Goal: Contribute content: Contribute content

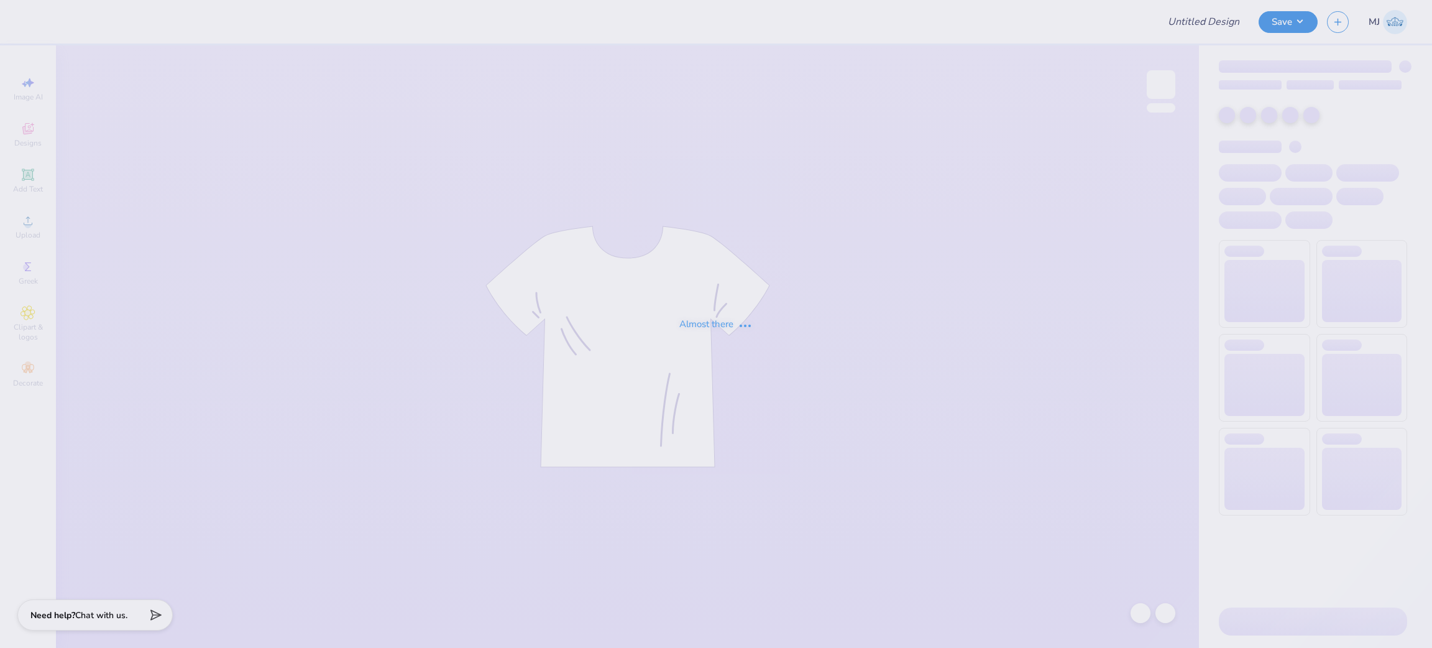
type input "G Phi Mocknecks"
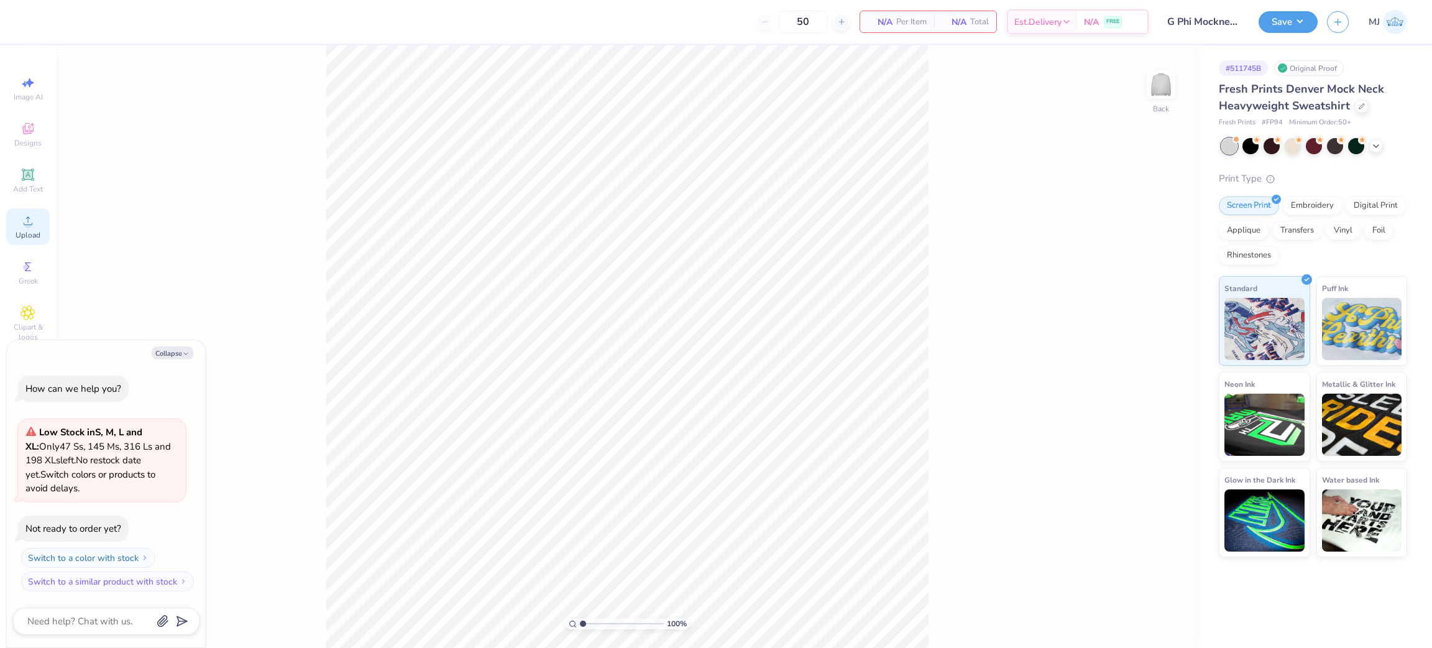
click at [20, 234] on span "Upload" at bounding box center [28, 235] width 25 height 10
click at [24, 228] on icon at bounding box center [28, 220] width 15 height 15
click at [28, 173] on icon at bounding box center [27, 174] width 9 height 9
type textarea "x"
type input "5.84"
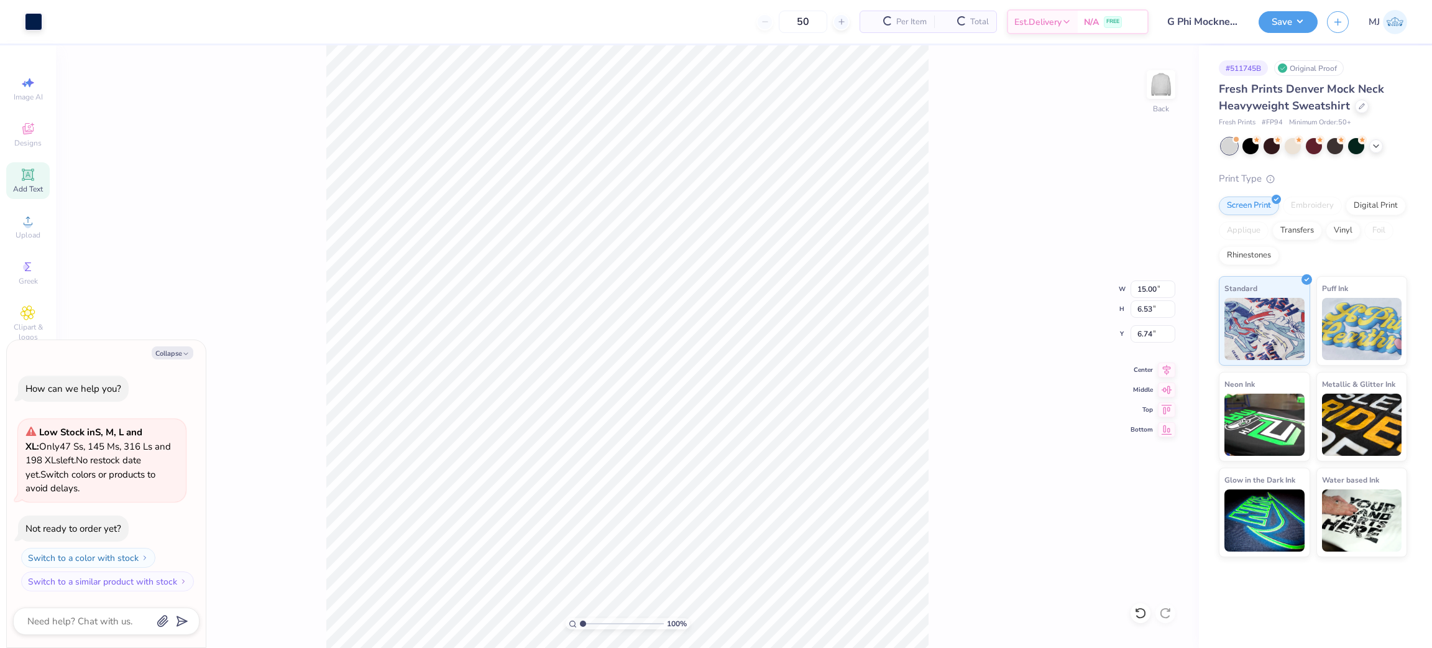
type input "1.69"
type input "9.15"
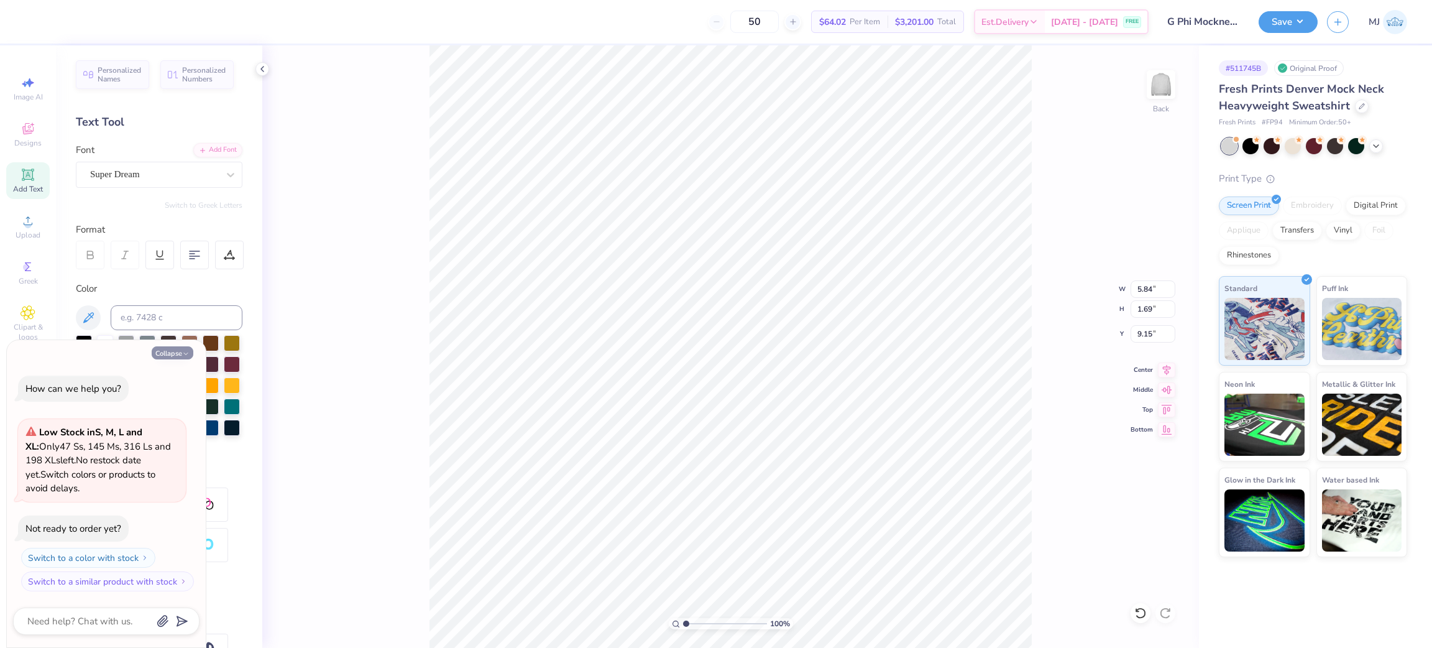
click at [188, 352] on icon "button" at bounding box center [185, 353] width 7 height 7
type textarea "x"
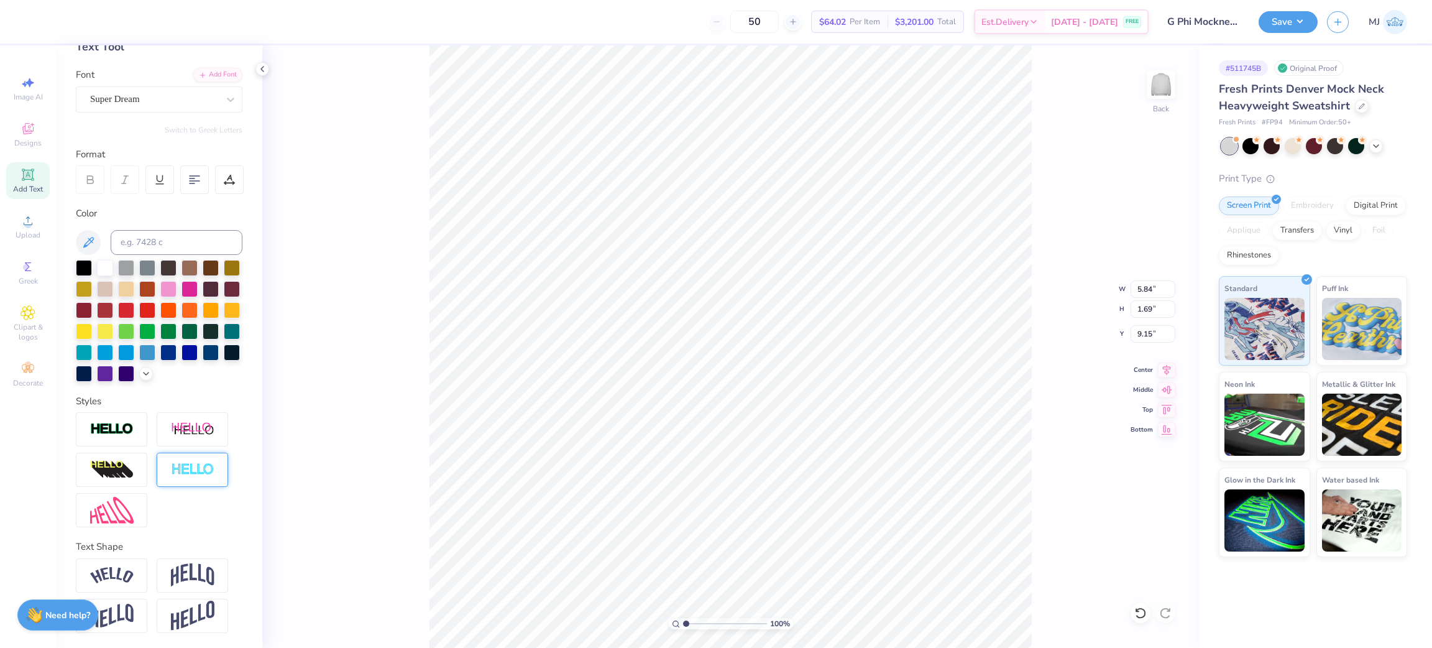
scroll to position [95, 0]
click at [1142, 291] on input "15.00" at bounding box center [1152, 288] width 45 height 17
type input "12.50"
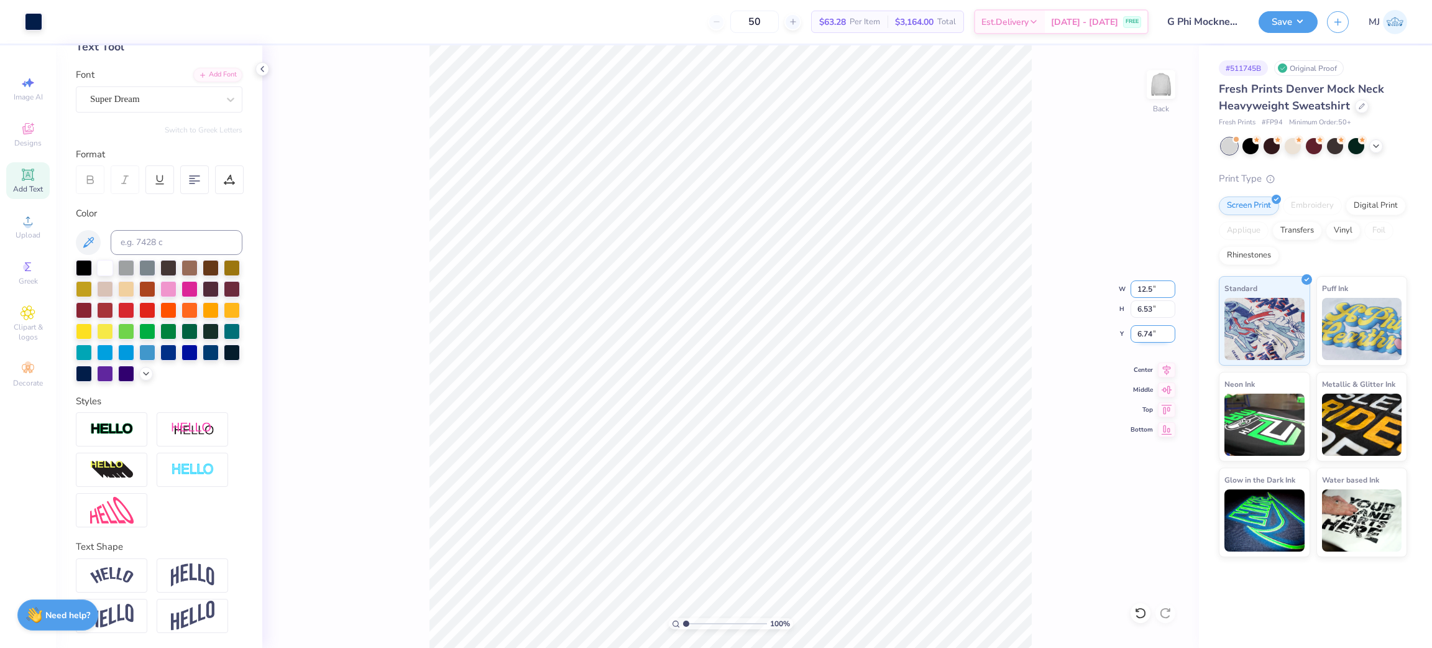
type input "5.44"
click at [1147, 335] on input "7.28" at bounding box center [1152, 333] width 45 height 17
type input "3.00"
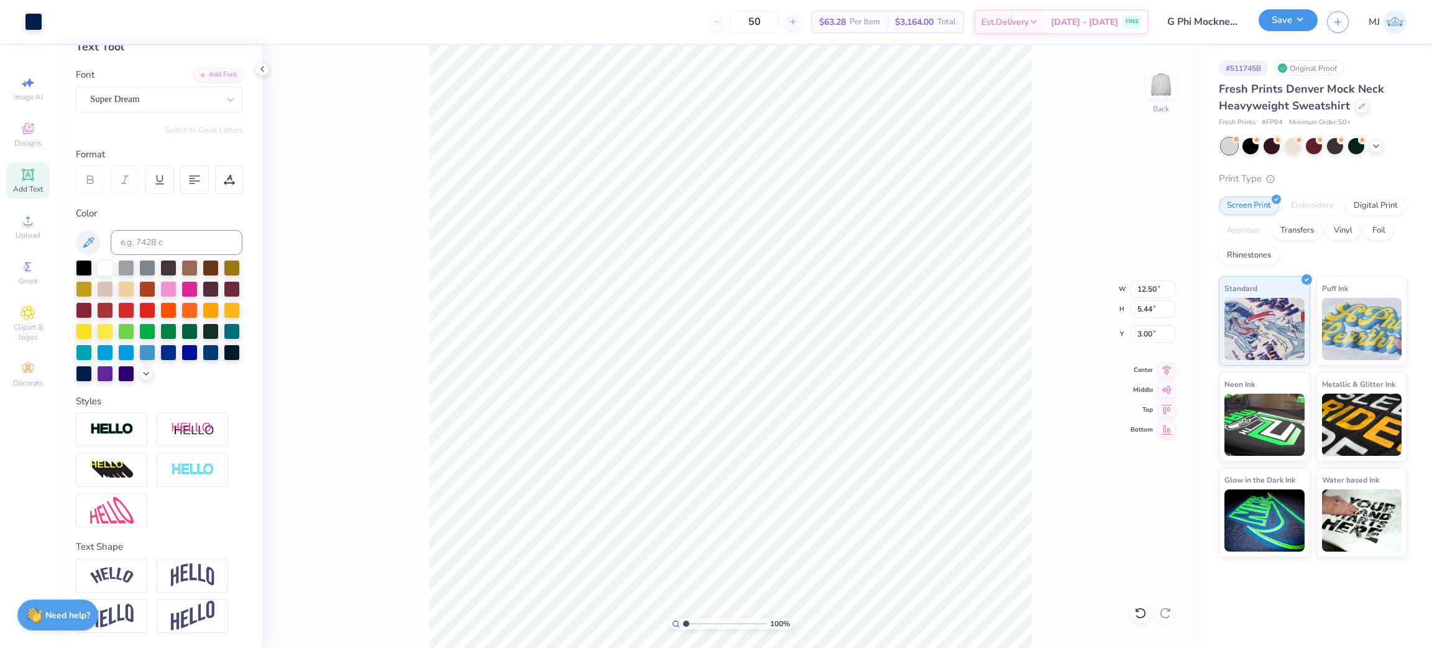
click at [1307, 18] on button "Save" at bounding box center [1287, 20] width 59 height 22
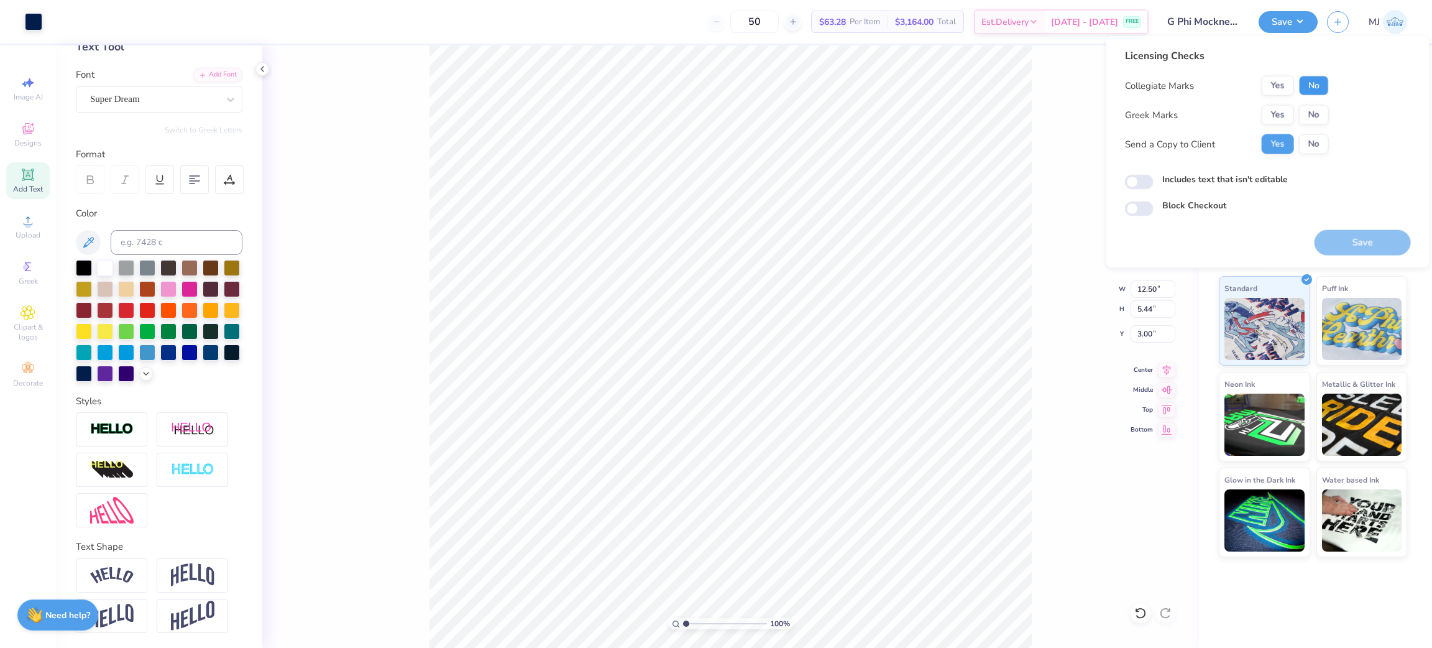
click at [1308, 86] on button "No" at bounding box center [1314, 86] width 30 height 20
click at [1311, 111] on button "No" at bounding box center [1314, 115] width 30 height 20
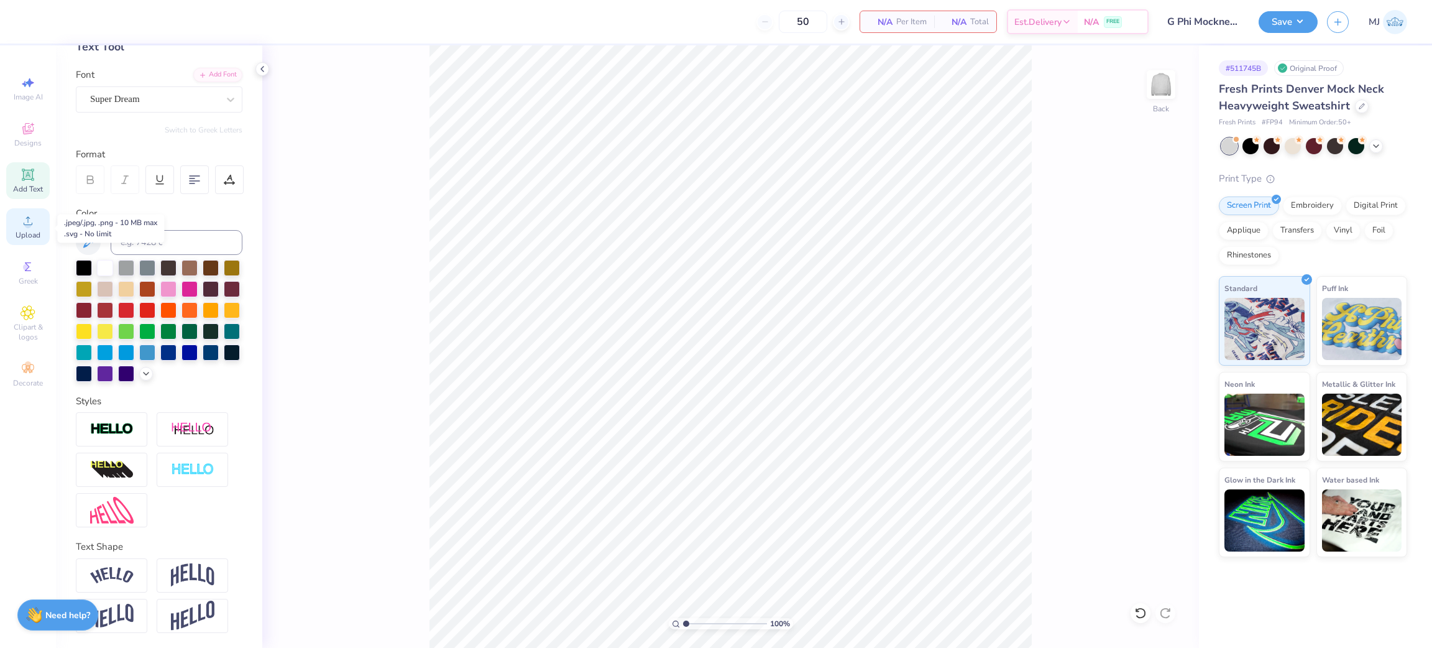
click at [14, 218] on div "Upload" at bounding box center [28, 226] width 44 height 37
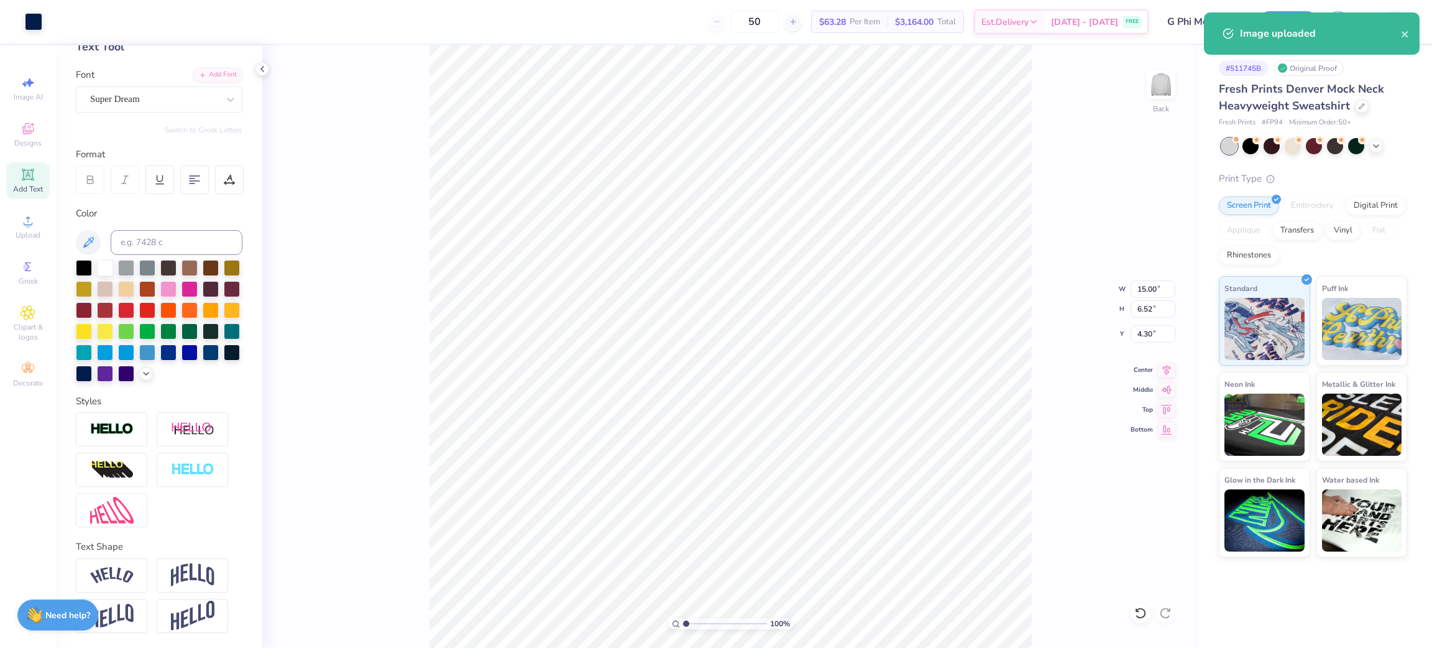
type input "4.30"
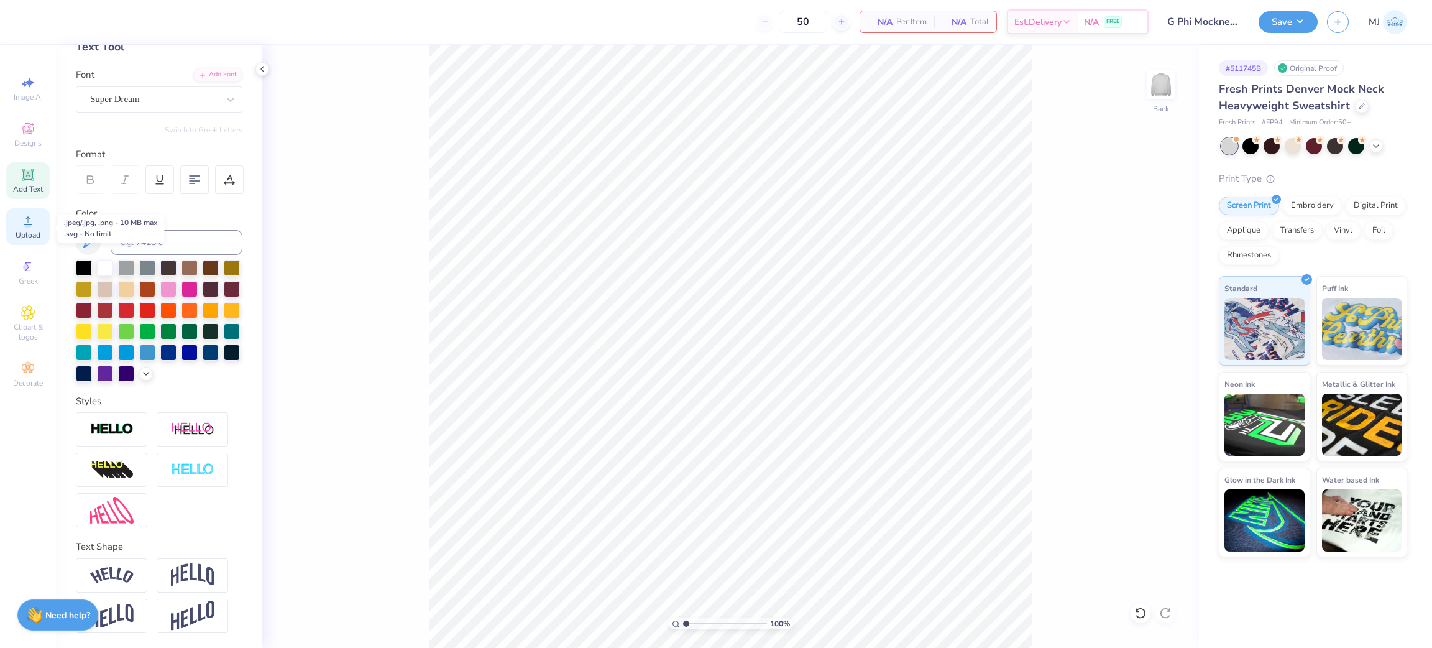
click at [24, 221] on icon at bounding box center [28, 220] width 15 height 15
click at [18, 222] on div "Upload" at bounding box center [28, 226] width 44 height 37
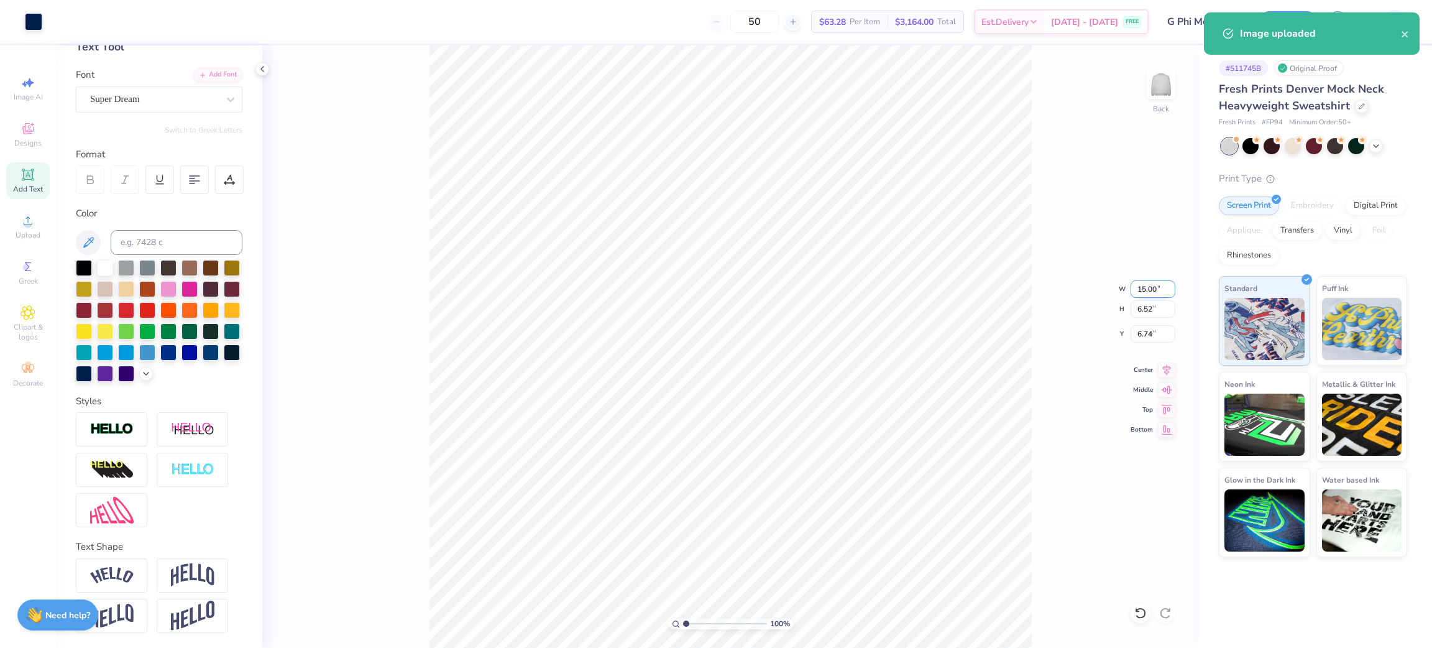
click at [1143, 288] on input "15.00" at bounding box center [1152, 288] width 45 height 17
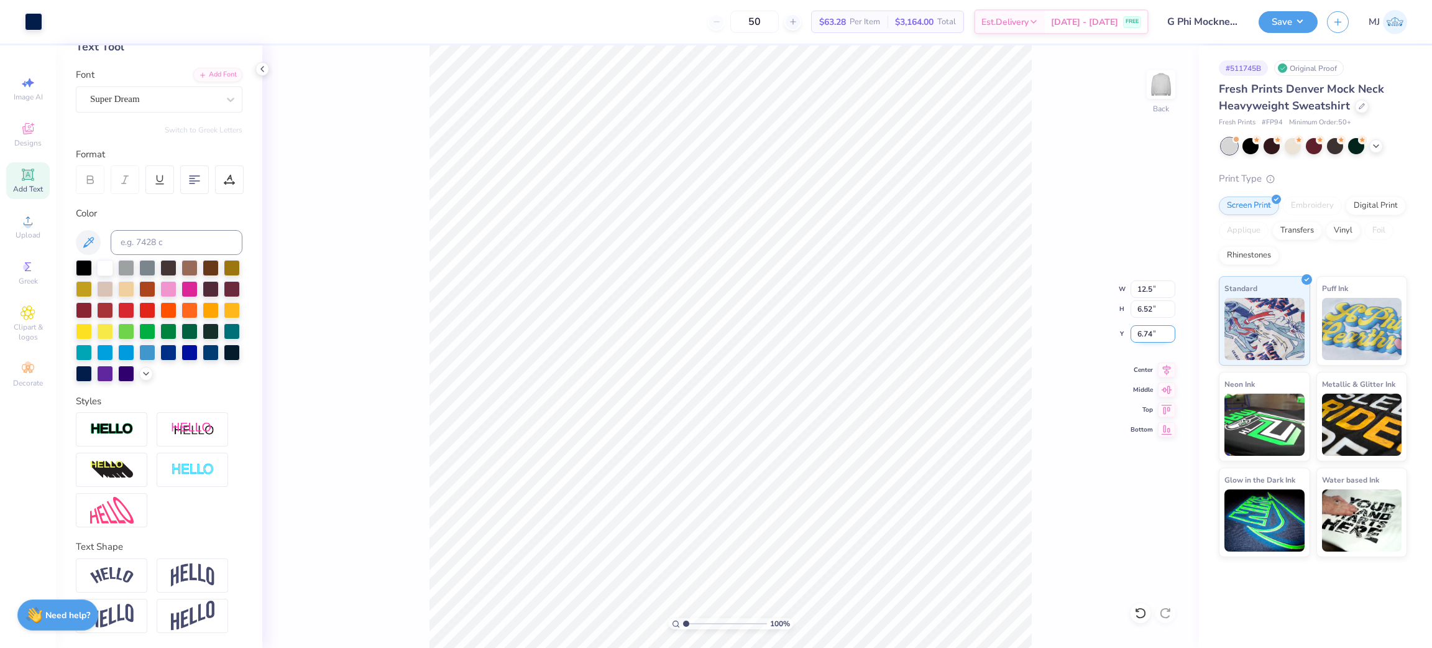
click at [1147, 332] on input "6.74" at bounding box center [1152, 333] width 45 height 17
type input "12.50"
type input "5.44"
click at [1147, 332] on input "7.28" at bounding box center [1152, 333] width 45 height 17
click at [1147, 333] on input "7.28" at bounding box center [1152, 333] width 45 height 17
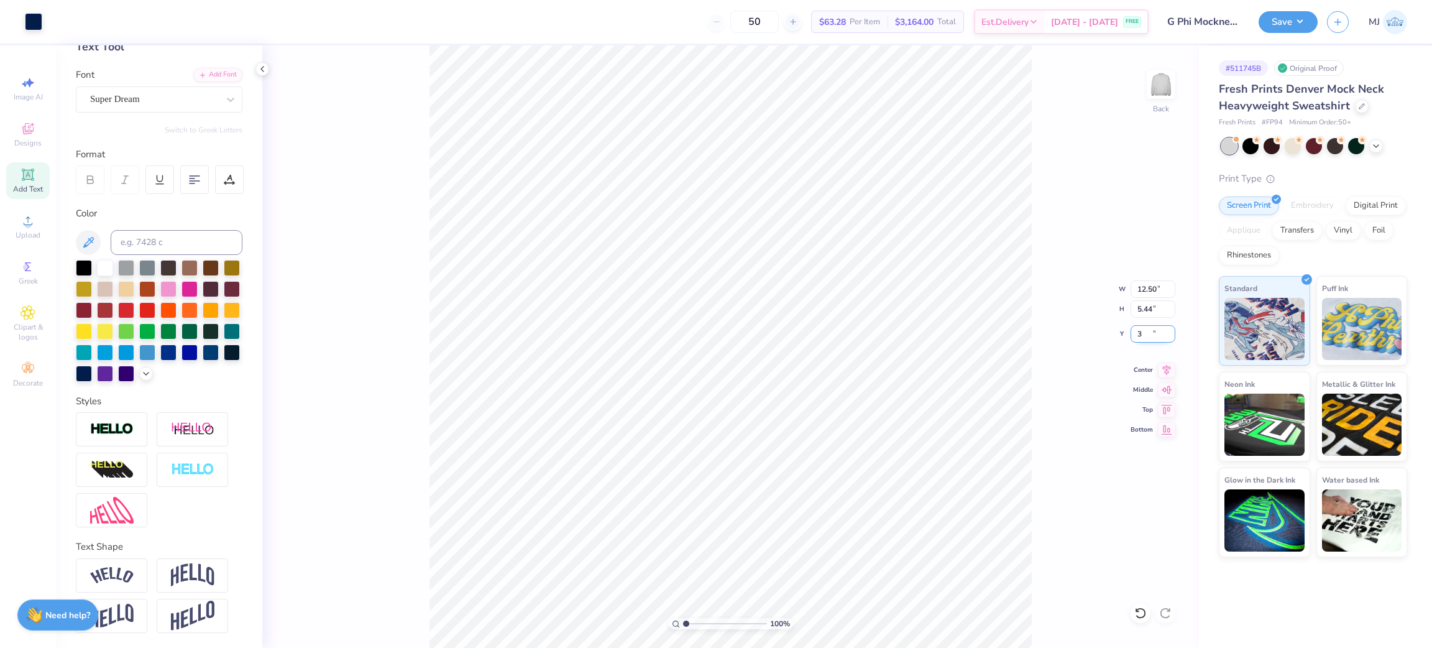
type input "3.00"
